Goal: Information Seeking & Learning: Find specific fact

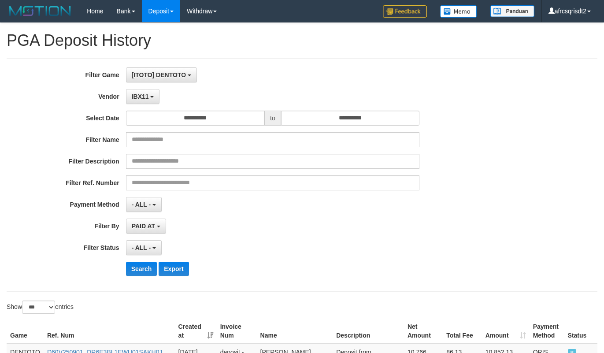
select select "**********"
select select "***"
click at [136, 262] on button "Search" at bounding box center [141, 269] width 31 height 14
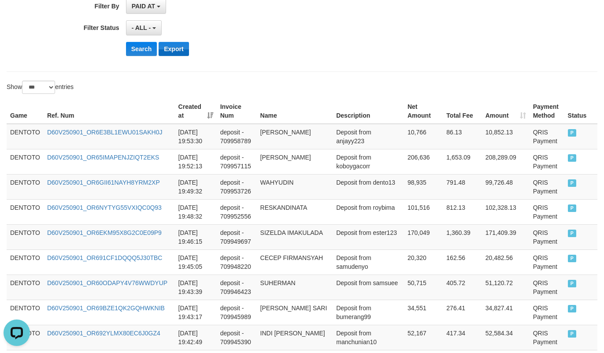
scroll to position [8, 0]
drag, startPoint x: 269, startPoint y: 22, endPoint x: 280, endPoint y: 0, distance: 25.4
click at [269, 22] on div "- ALL - SELECT ALL - ALL - SELECT STATUS PENDING/UNPAID PAID CANCELED EXPIRED" at bounding box center [272, 27] width 293 height 15
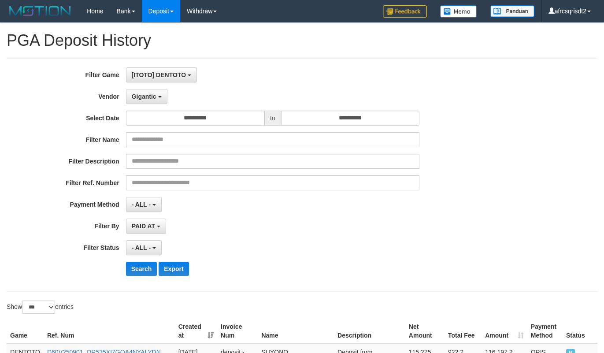
select select "**********"
select select "***"
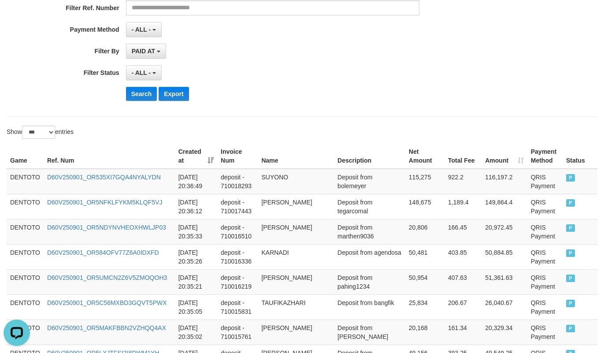
scroll to position [220, 0]
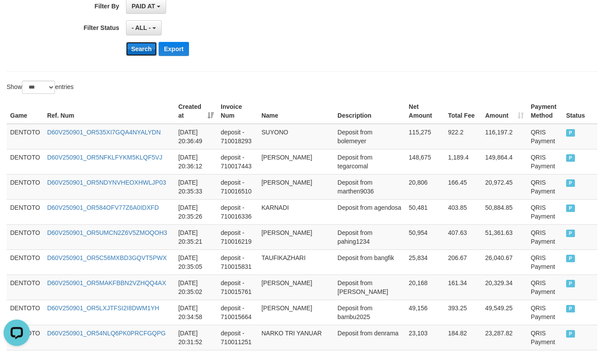
click at [138, 51] on button "Search" at bounding box center [141, 49] width 31 height 14
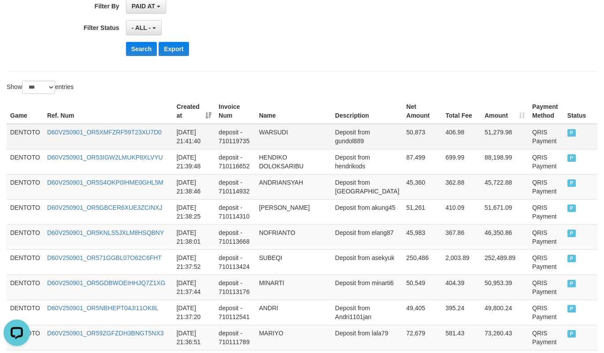
click at [22, 135] on td "DENTOTO" at bounding box center [25, 137] width 37 height 26
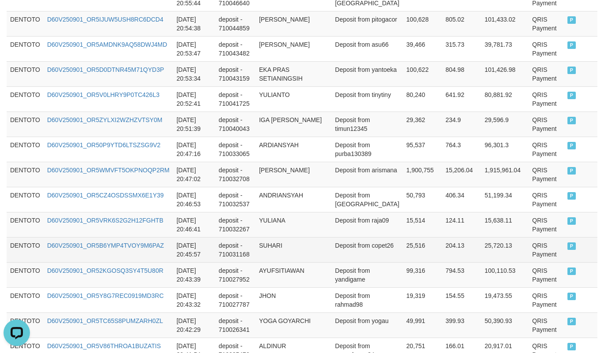
scroll to position [2627, 0]
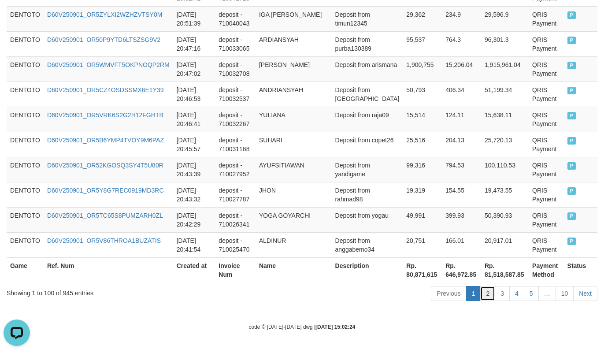
click at [485, 291] on link "2" at bounding box center [487, 293] width 15 height 15
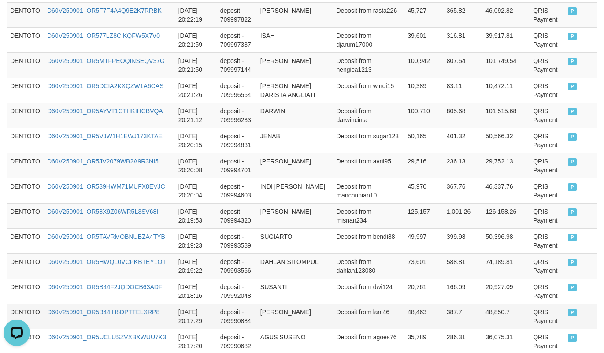
scroll to position [856, 0]
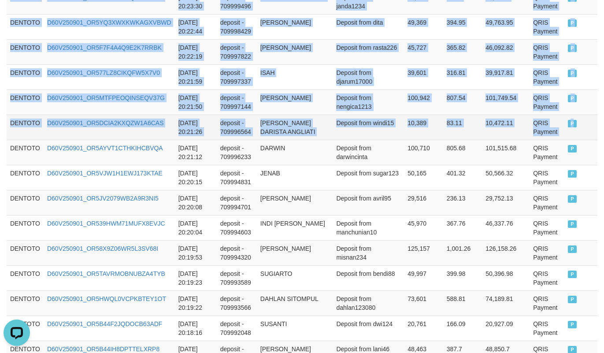
click at [567, 133] on td "P" at bounding box center [580, 126] width 33 height 25
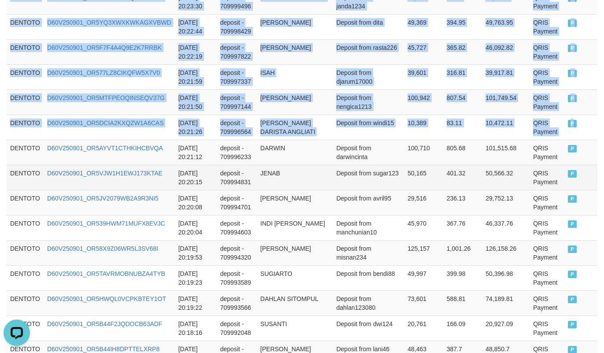
copy tbody "DENTOTO D60V250901_OR5ZU0TJ869Q3URIJSZ 2025-09-01 20:41:45 deposit - 710025294 …"
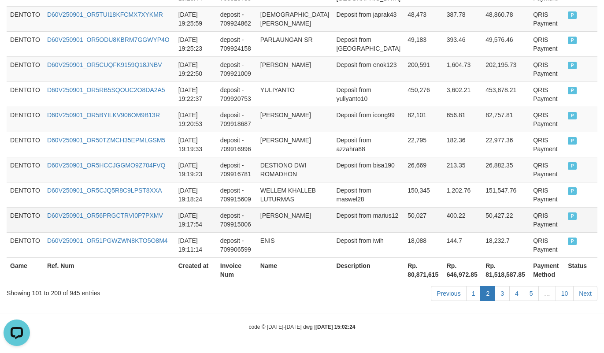
scroll to position [2618, 0]
click at [468, 286] on link "1" at bounding box center [473, 293] width 15 height 15
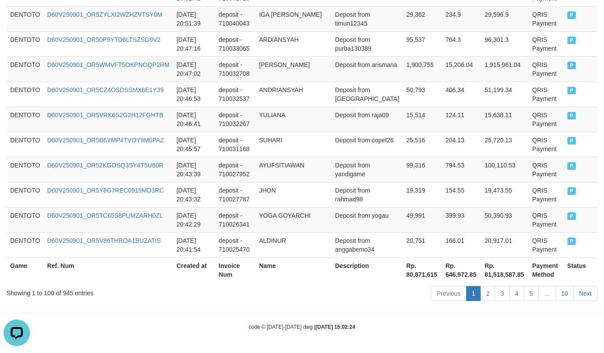
scroll to position [2626, 0]
click at [485, 290] on link "2" at bounding box center [487, 293] width 15 height 15
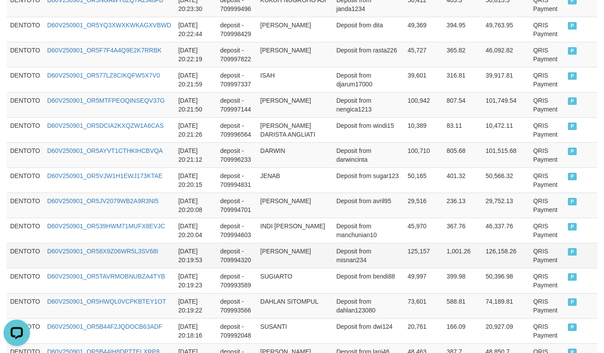
scroll to position [880, 0]
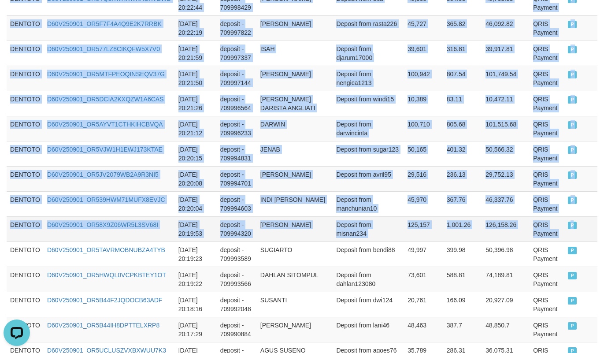
click at [564, 239] on td "P" at bounding box center [580, 228] width 33 height 25
copy tbody "DENTOTO D60V250901_OR5ZU0TJ869Q3URIJSZ 2025-09-01 20:41:45 deposit - 710025294 …"
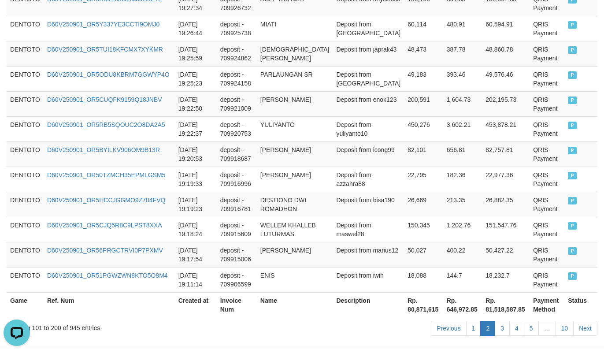
scroll to position [2618, 0]
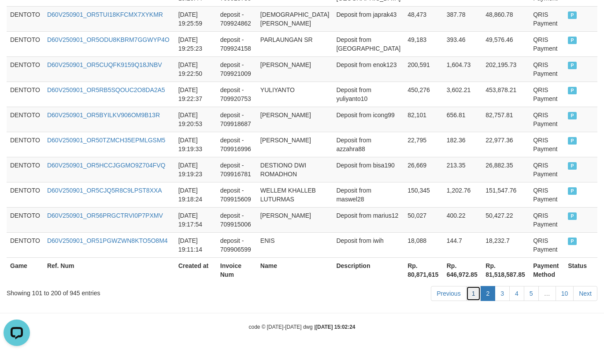
click at [475, 298] on link "1" at bounding box center [473, 293] width 15 height 15
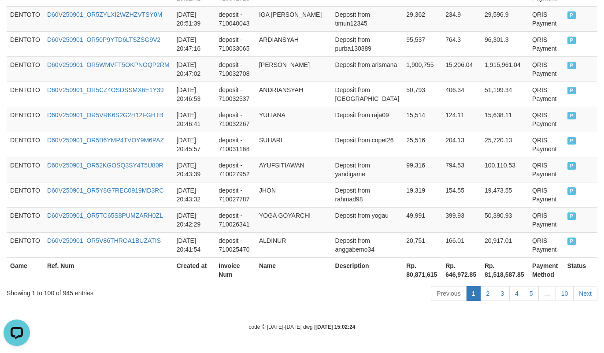
scroll to position [2626, 0]
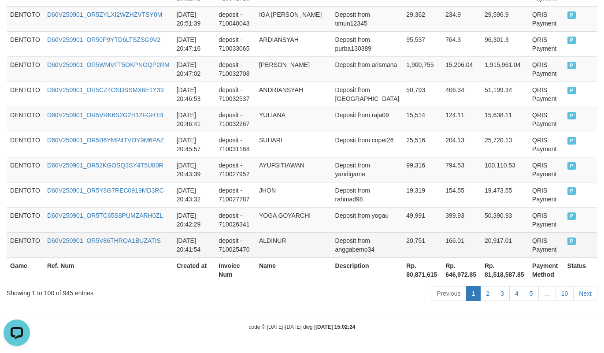
click at [564, 244] on td "P" at bounding box center [580, 244] width 33 height 25
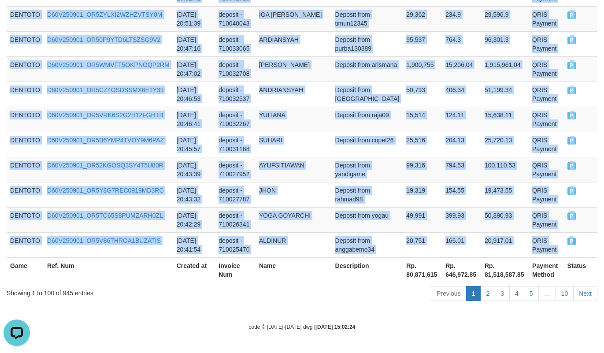
copy tbody "DENTOTO D60V250901_OR5XMFZRF59T23XU7D0 2025-09-01 21:41:40 deposit - 710119735 …"
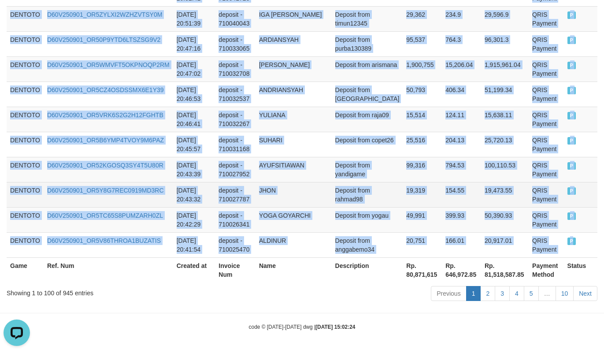
click at [350, 200] on td "Deposit from rahmad98" at bounding box center [367, 194] width 71 height 25
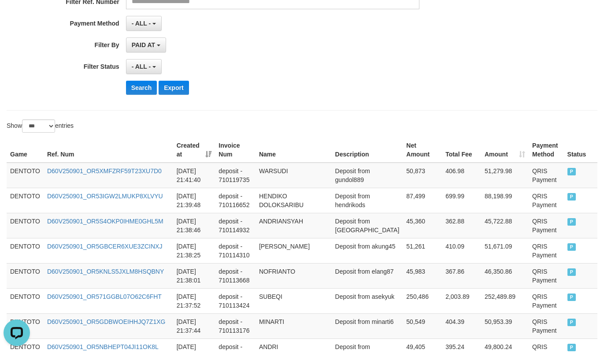
scroll to position [220, 0]
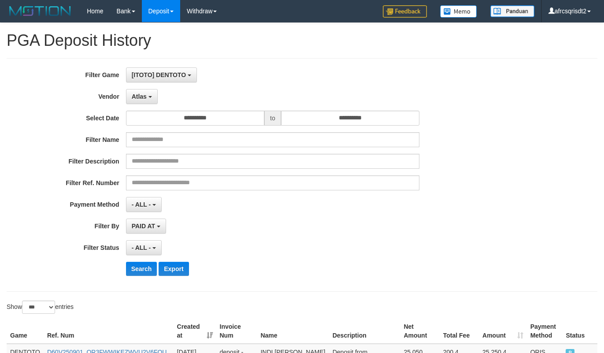
select select "**********"
select select "***"
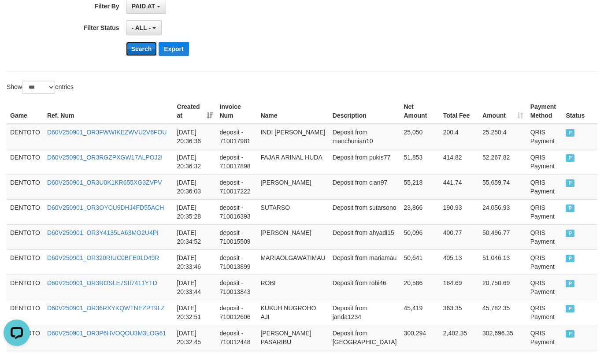
scroll to position [8, 0]
click at [138, 55] on button "Search" at bounding box center [141, 49] width 31 height 14
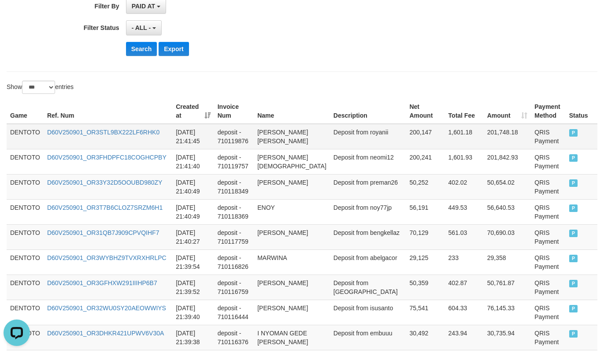
click at [15, 133] on td "DENTOTO" at bounding box center [25, 137] width 37 height 26
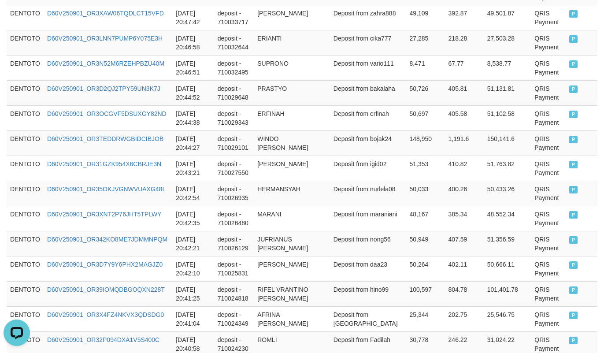
scroll to position [2671, 0]
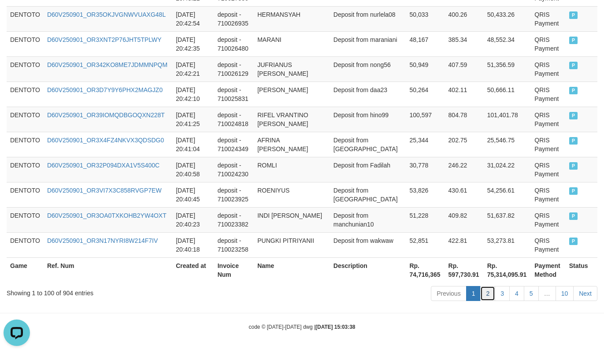
click at [483, 295] on link "2" at bounding box center [487, 293] width 15 height 15
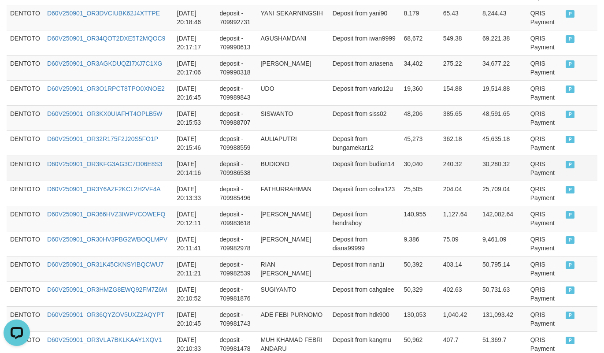
scroll to position [1077, 0]
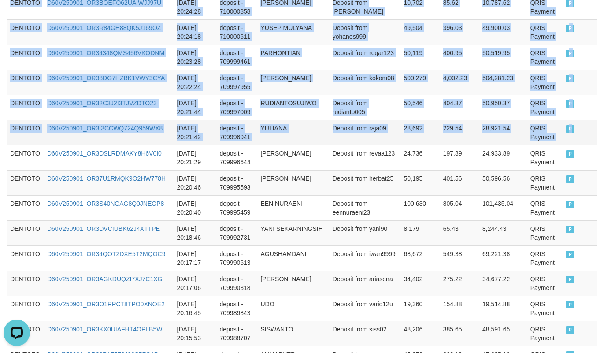
click at [570, 145] on td "P" at bounding box center [579, 132] width 35 height 25
copy tbody "DENTOTO D60V250901_OR318MQKFOV68N7M7LH 2025-09-01 20:40:02 deposit - 710022912 …"
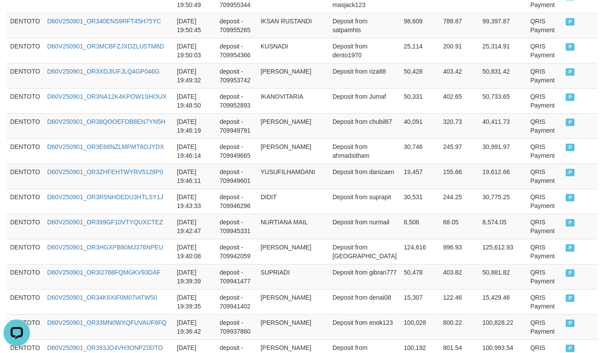
scroll to position [2618, 0]
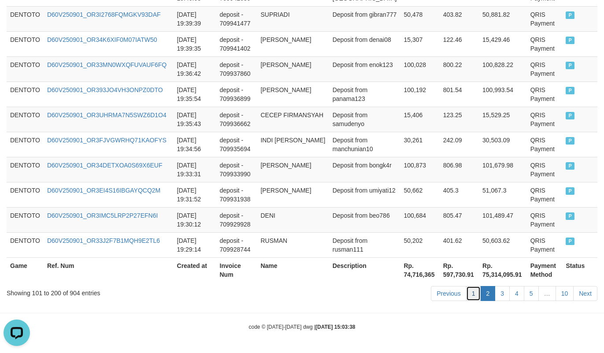
click at [469, 288] on link "1" at bounding box center [473, 293] width 15 height 15
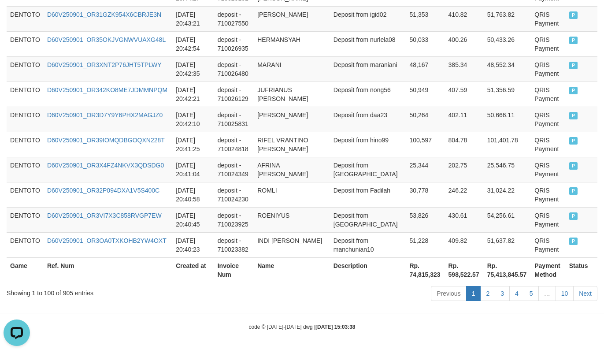
scroll to position [2671, 0]
click at [485, 293] on link "2" at bounding box center [487, 293] width 15 height 15
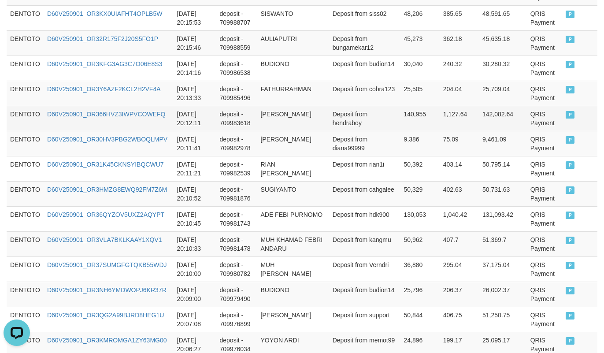
scroll to position [1297, 0]
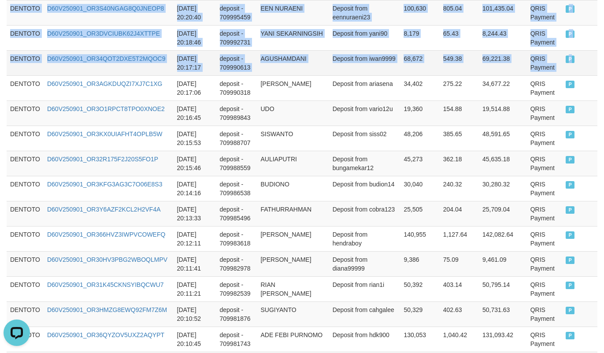
click at [569, 74] on td "P" at bounding box center [579, 62] width 35 height 25
copy tbody "DENTOTO D60V250901_OR3N17NYRI8W214F7IV 2025-09-01 20:40:18 deposit - 710023258 …"
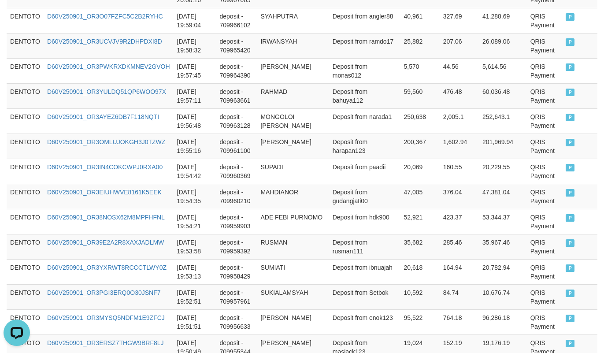
scroll to position [2618, 0]
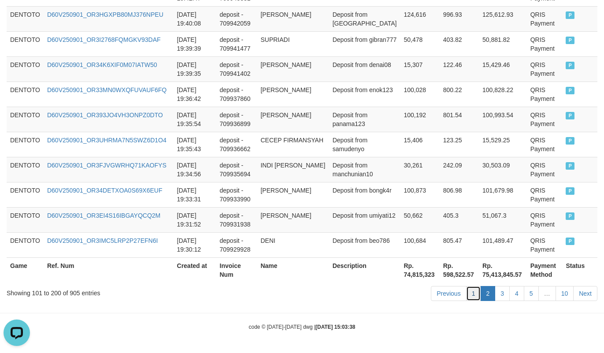
click at [472, 293] on link "1" at bounding box center [473, 293] width 15 height 15
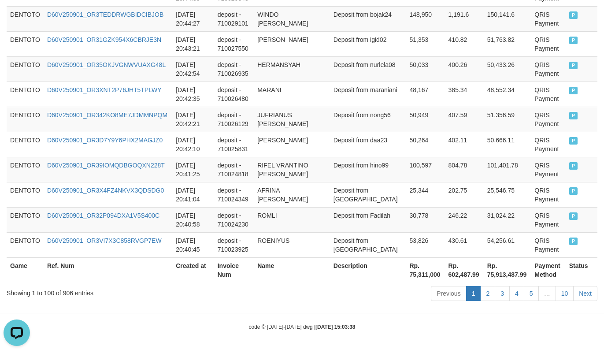
scroll to position [2671, 0]
click at [487, 291] on link "2" at bounding box center [487, 293] width 15 height 15
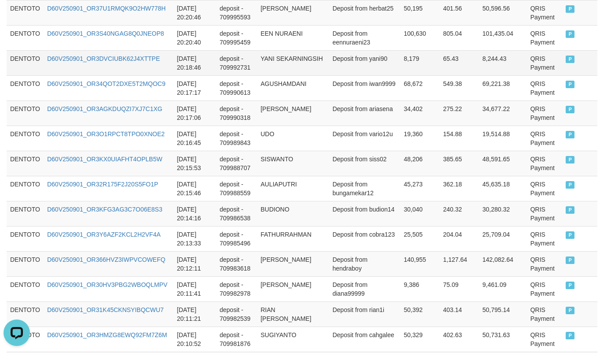
scroll to position [1077, 0]
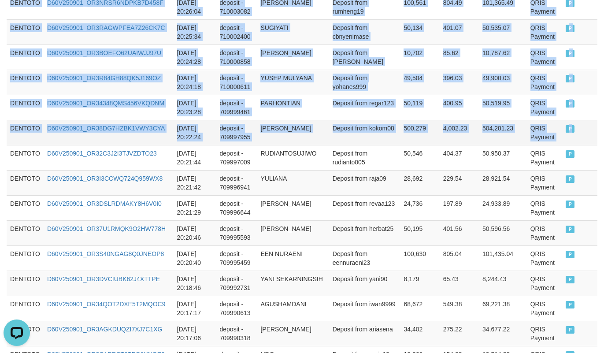
click at [570, 129] on td "P" at bounding box center [579, 132] width 35 height 25
copy tbody "DENTOTO D60V250901_OR3OA0TXKOHB2YW4OXT 2025-09-01 20:40:23 deposit - 710023382 …"
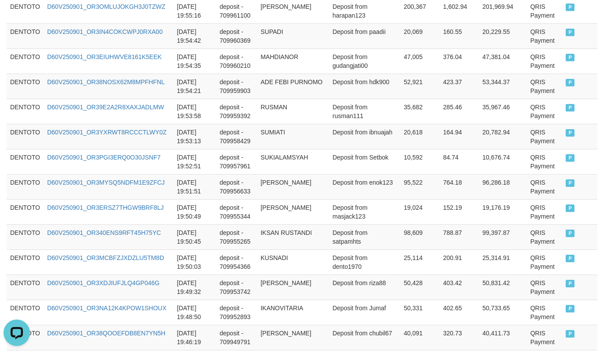
scroll to position [2618, 0]
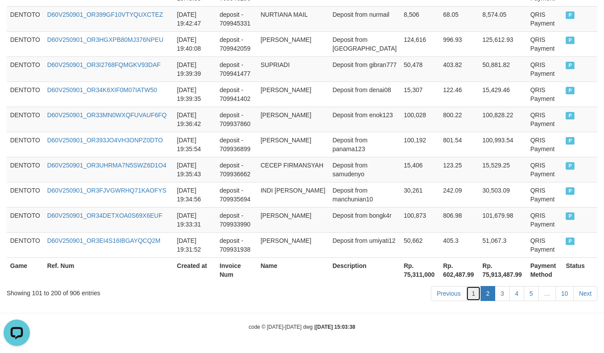
click at [467, 292] on link "1" at bounding box center [473, 293] width 15 height 15
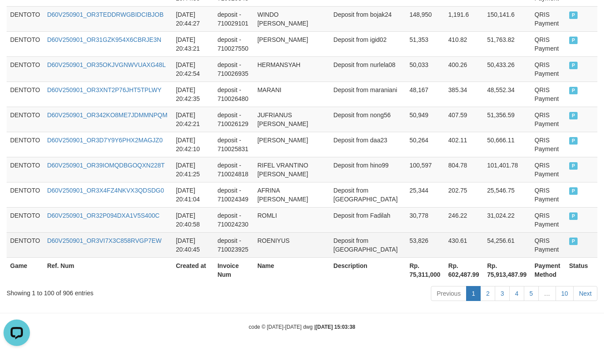
click at [565, 248] on td "P" at bounding box center [581, 244] width 32 height 25
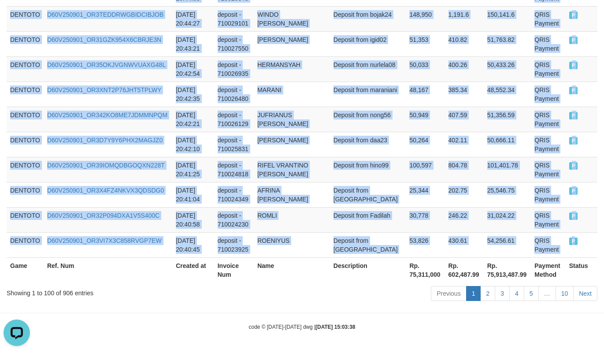
copy tbody "DENTOTO D60V250901_OR3GDSL9X6Q1WLNP3FE 2025-09-01 21:43:14 deposit - 710122291 …"
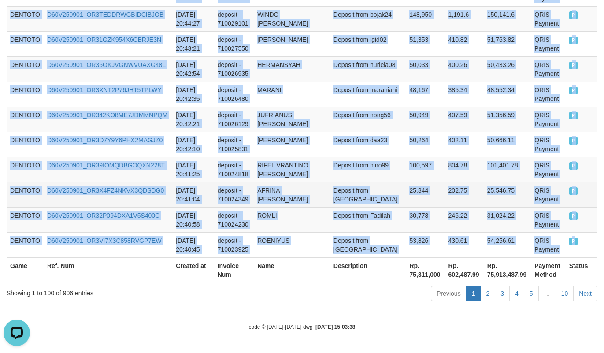
click at [485, 191] on td "25,546.75" at bounding box center [507, 194] width 48 height 25
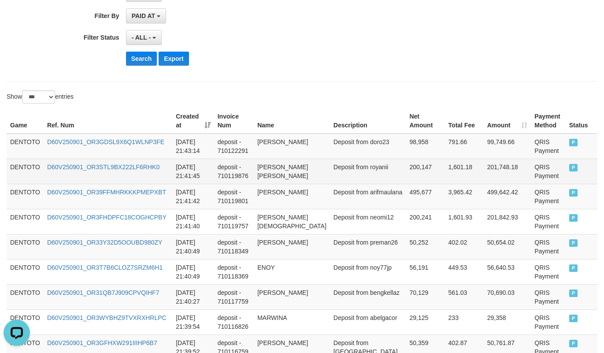
scroll to position [249, 0]
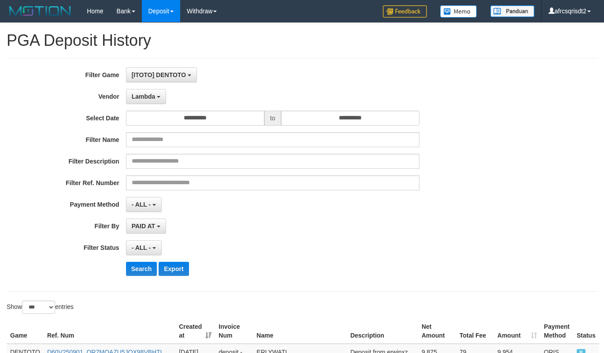
select select "**********"
select select "***"
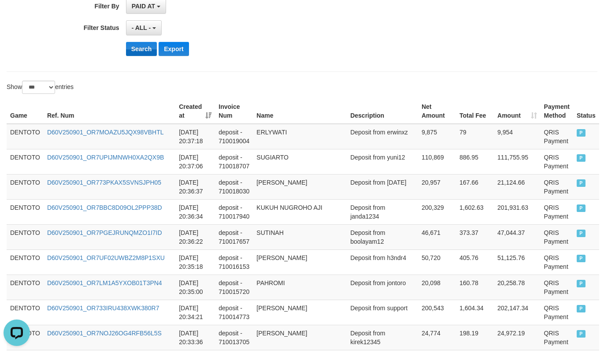
scroll to position [8, 0]
click at [144, 48] on button "Search" at bounding box center [141, 49] width 31 height 14
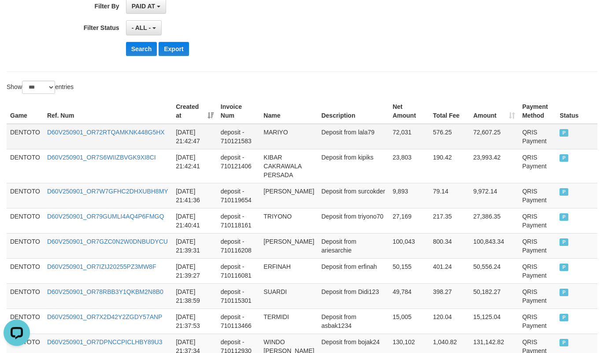
click at [15, 131] on td "DENTOTO" at bounding box center [25, 137] width 37 height 26
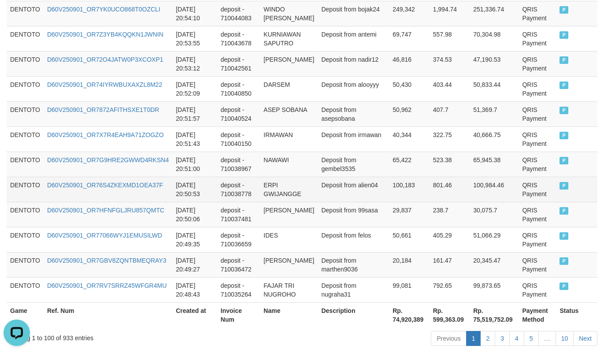
scroll to position [2680, 0]
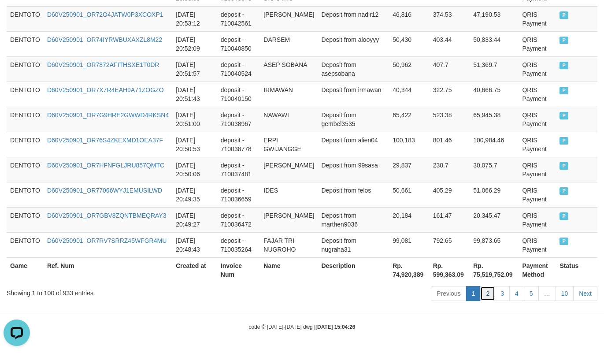
click at [485, 292] on link "2" at bounding box center [487, 293] width 15 height 15
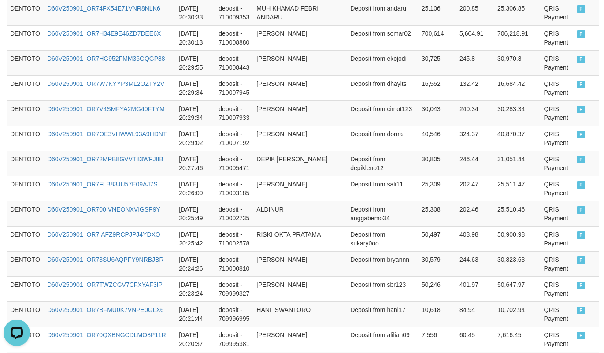
scroll to position [1297, 0]
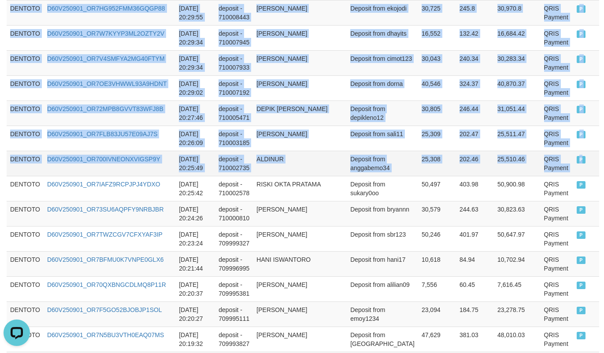
click at [573, 163] on td "P" at bounding box center [586, 163] width 26 height 25
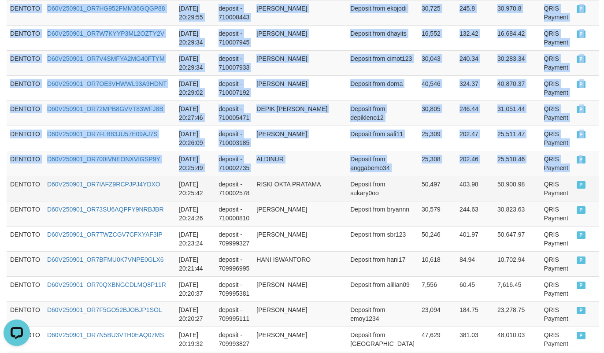
copy tbody "DENTOTO D60V250901_OR74PWTISZZGC2ZNW0A 2025-09-01 20:48:29 deposit - 710034907 …"
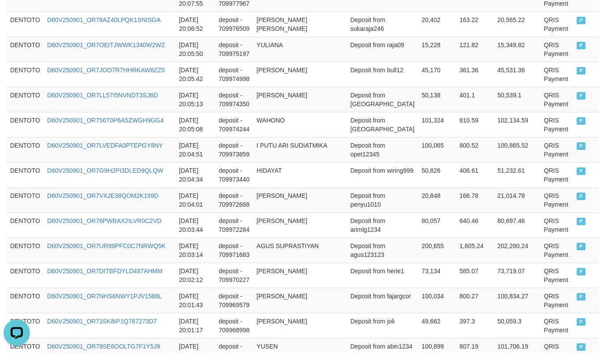
scroll to position [2618, 0]
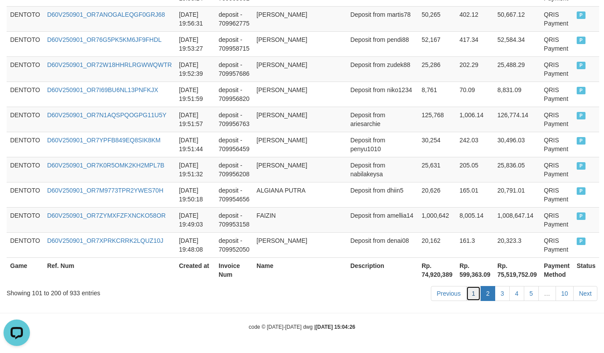
click at [469, 292] on link "1" at bounding box center [473, 293] width 15 height 15
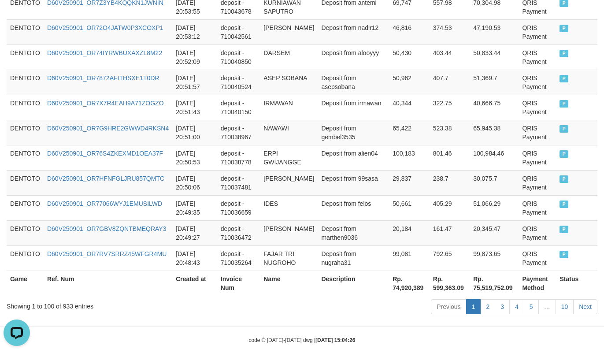
scroll to position [2679, 0]
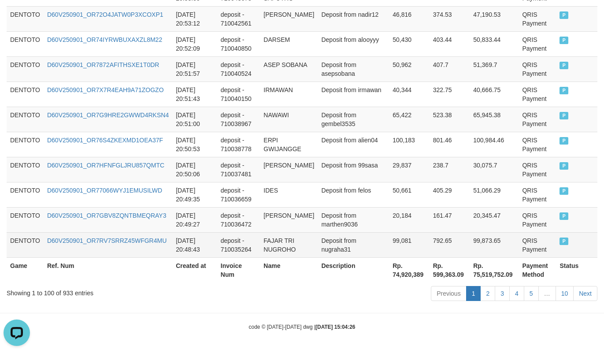
click at [571, 250] on td "P" at bounding box center [576, 244] width 41 height 25
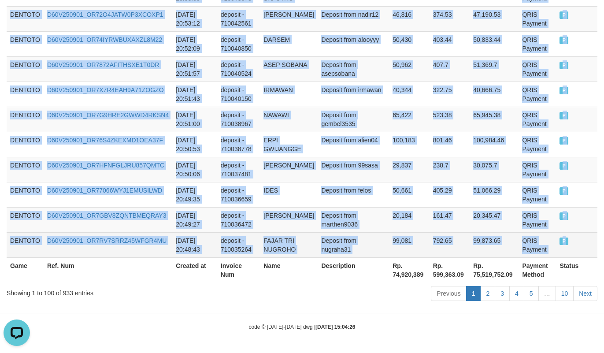
copy tbody "DENTOTO D60V250901_OR72RTQAMKNK448G5HX 2025-09-01 21:42:47 deposit - 710121583 …"
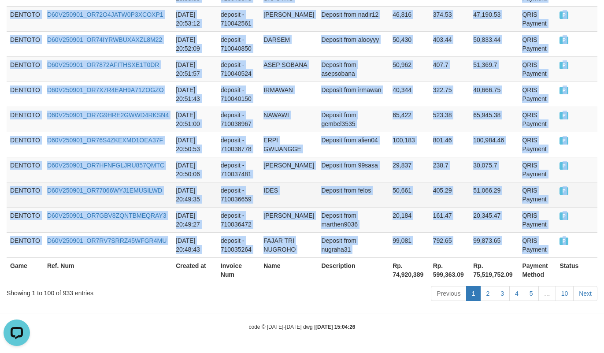
click at [389, 186] on td "50,661" at bounding box center [409, 194] width 40 height 25
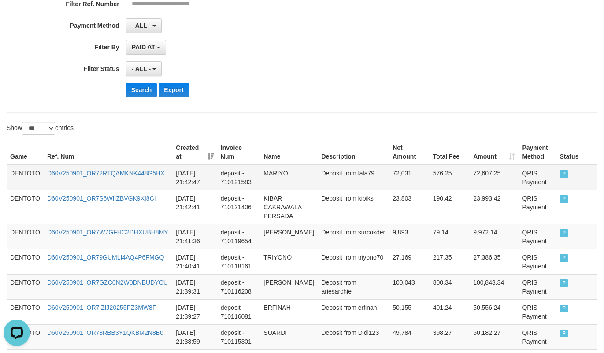
scroll to position [258, 0]
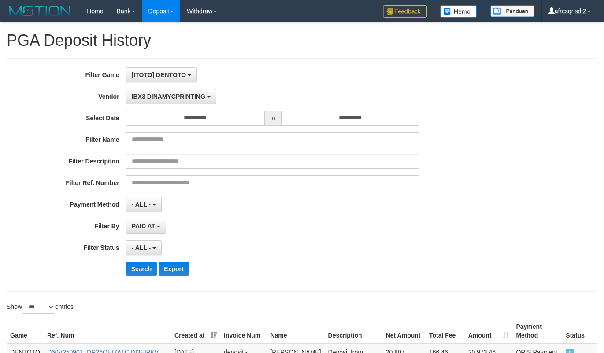
select select "**********"
select select "***"
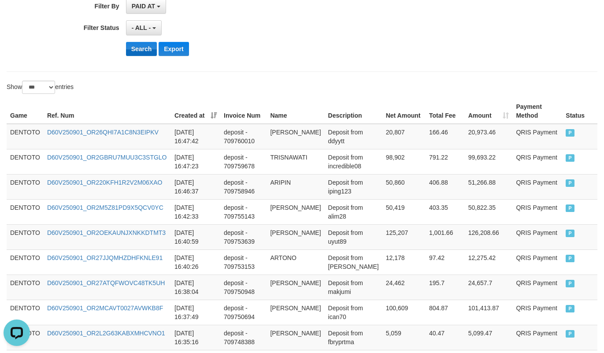
scroll to position [8, 0]
click at [152, 51] on button "Search" at bounding box center [141, 49] width 31 height 14
drag, startPoint x: 49, startPoint y: 45, endPoint x: 52, endPoint y: 19, distance: 26.1
click at [49, 44] on div "Search Export" at bounding box center [251, 49] width 503 height 14
